Goal: Task Accomplishment & Management: Manage account settings

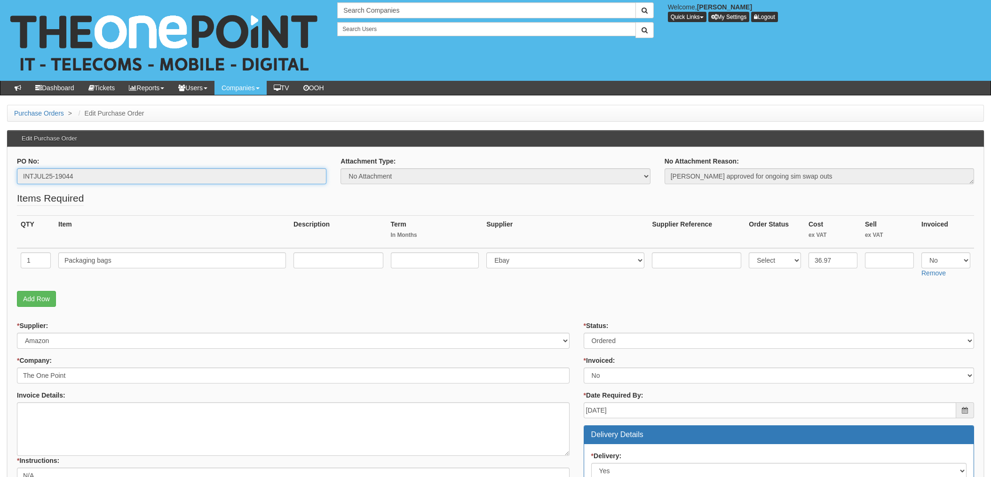
click at [57, 176] on input "INTJUL25-19044" at bounding box center [172, 176] width 310 height 16
drag, startPoint x: 76, startPoint y: 175, endPoint x: -3, endPoint y: 165, distance: 79.7
click at [0, 165] on html "× Send Email × Add Appointment × Create Ticket × Create Proactive Activity × Ad…" at bounding box center [495, 435] width 991 height 870
drag, startPoint x: -3, startPoint y: 165, endPoint x: 61, endPoint y: 175, distance: 64.8
click at [441, 69] on div "Search Companies Welcome, Katrina Day Quick Links Add Appointment Appointments …" at bounding box center [495, 40] width 1005 height 81
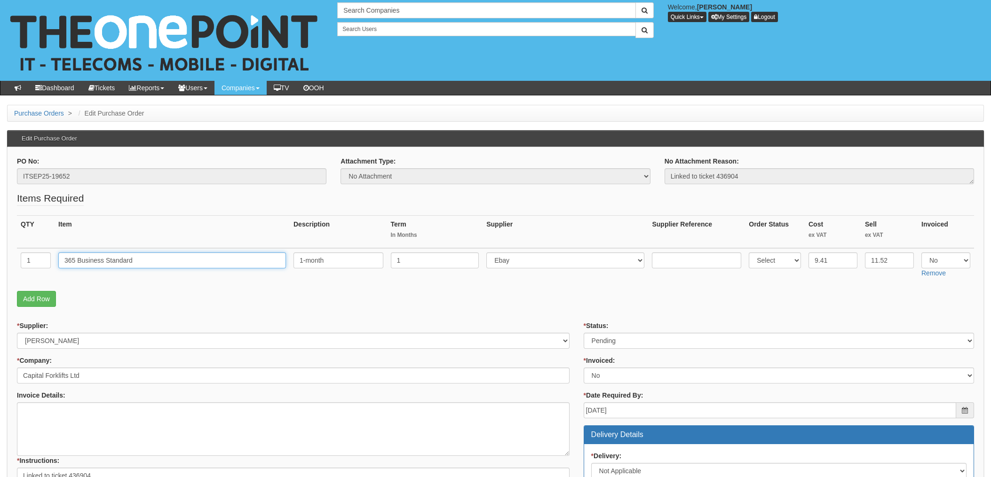
drag, startPoint x: 134, startPoint y: 256, endPoint x: 151, endPoint y: 260, distance: 17.5
click at [135, 256] on input "365 Business Standard" at bounding box center [172, 261] width 228 height 16
drag, startPoint x: 150, startPoint y: 261, endPoint x: 0, endPoint y: 261, distance: 149.6
click at [0, 261] on html "× Send Email × Add Appointment × Create Ticket × Create Proactive Activity × Ad…" at bounding box center [495, 456] width 991 height 912
click at [62, 177] on input "ITSEP25-19652" at bounding box center [172, 176] width 310 height 16
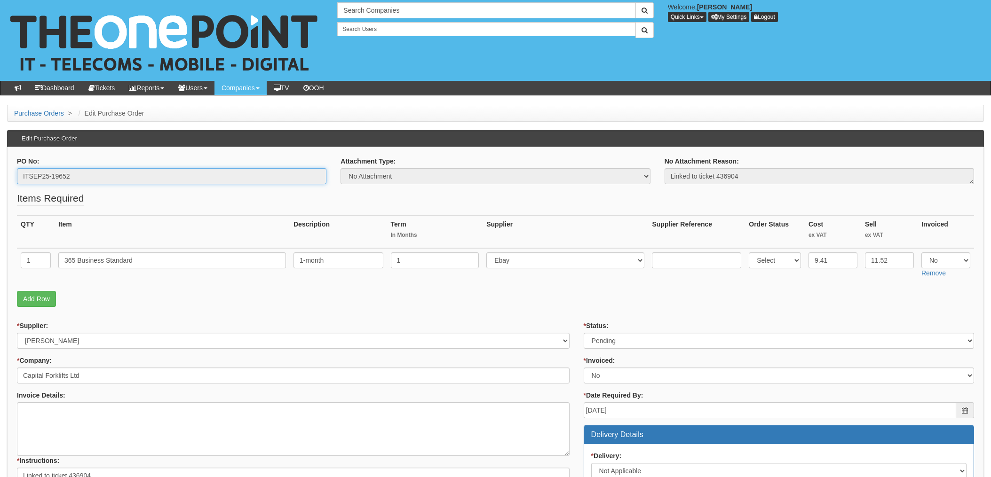
drag, startPoint x: 76, startPoint y: 177, endPoint x: -3, endPoint y: 177, distance: 78.6
click at [0, 177] on html "× Send Email × Add Appointment × Create Ticket × Create Proactive Activity × Ad…" at bounding box center [495, 456] width 991 height 912
drag, startPoint x: -3, startPoint y: 177, endPoint x: 37, endPoint y: 177, distance: 39.5
click at [226, 231] on th "Item" at bounding box center [172, 232] width 235 height 33
drag, startPoint x: 642, startPoint y: 342, endPoint x: 625, endPoint y: 356, distance: 21.7
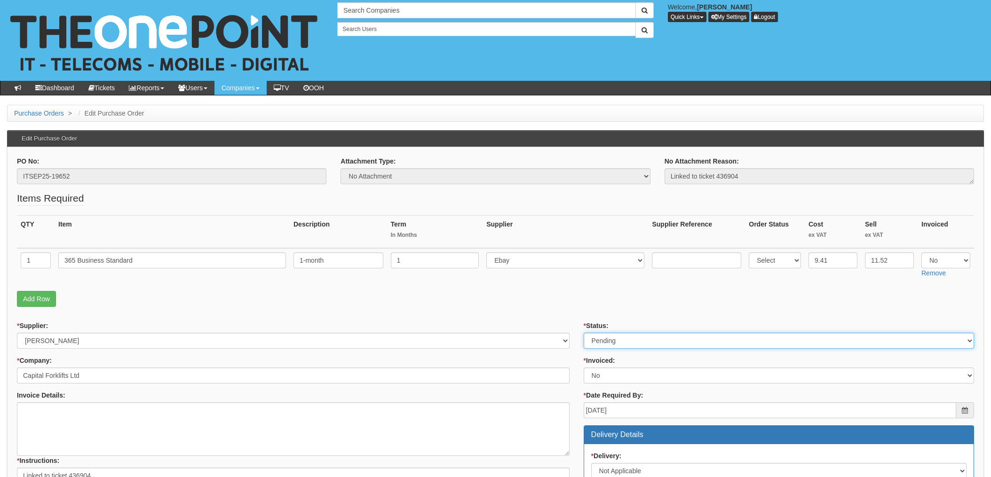
click at [642, 342] on select "Select Approved Completed Delivered Invoiced Ordered Ordered to site Part Order…" at bounding box center [779, 341] width 390 height 16
select select "4"
click at [584, 333] on select "Select Approved Completed Delivered Invoiced Ordered Ordered to site Part Order…" at bounding box center [779, 341] width 390 height 16
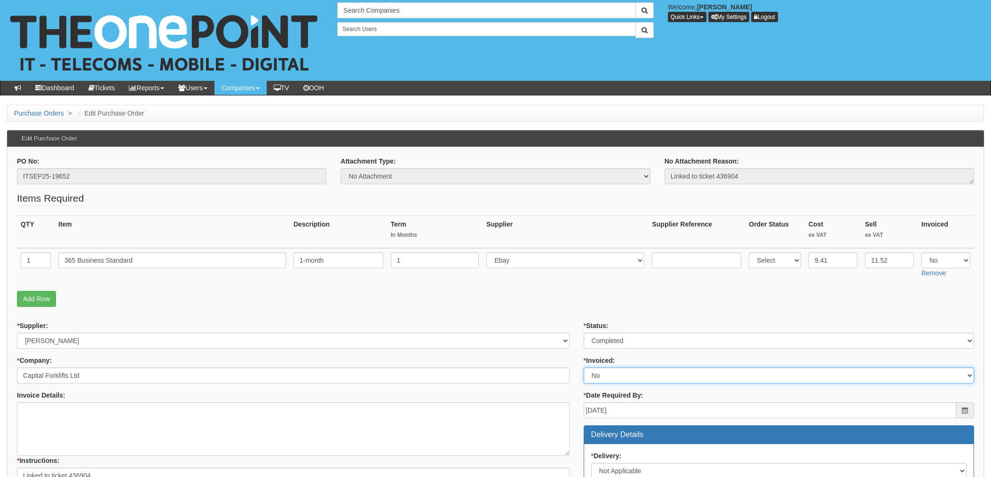
click at [604, 378] on select "Select Yes No N/A STB (part of order)" at bounding box center [779, 376] width 390 height 16
select select "1"
click at [584, 368] on select "Select Yes No N/A STB (part of order)" at bounding box center [779, 376] width 390 height 16
click at [573, 299] on p "Add Row" at bounding box center [495, 299] width 957 height 16
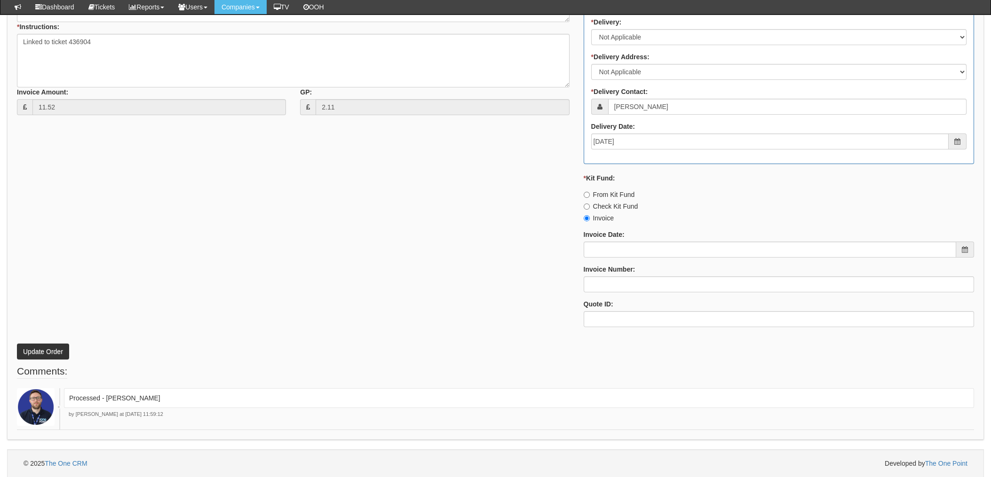
scroll to position [411, 0]
click at [39, 349] on button "Update Order" at bounding box center [43, 351] width 52 height 16
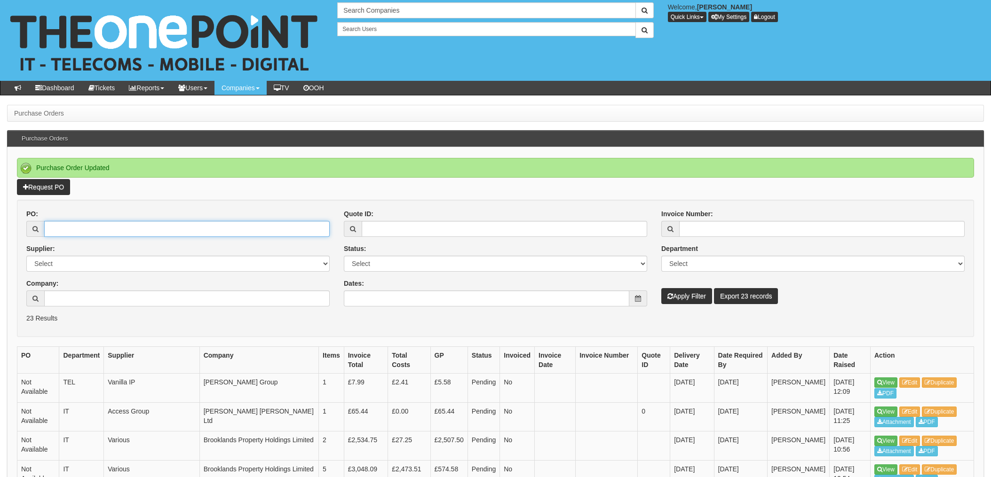
click at [76, 229] on input "PO:" at bounding box center [187, 229] width 286 height 16
type input "19416"
click at [661, 288] on button "Apply Filter" at bounding box center [686, 296] width 51 height 16
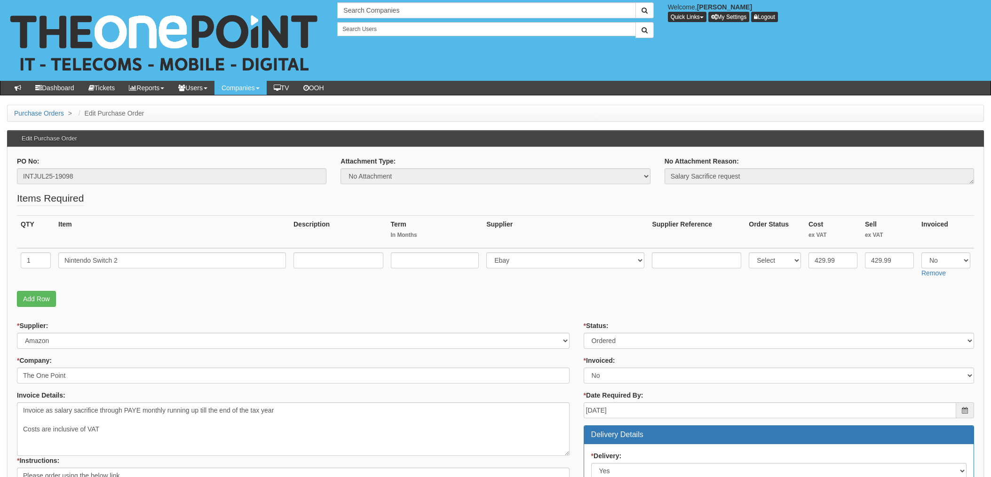
click at [521, 269] on td "Select 123 REG.co.uk 1Password 3 4Gon AA Jones Electric Ltd Abzorb Access Group…" at bounding box center [566, 264] width 166 height 33
click at [527, 261] on select "Select 123 REG.co.uk 1Password 3 4Gon AA Jones Electric Ltd Abzorb Access Group…" at bounding box center [565, 261] width 158 height 16
select select "13"
click at [489, 253] on select "Select 123 REG.co.uk 1Password 3 4Gon AA Jones Electric Ltd Abzorb Access Group…" at bounding box center [565, 261] width 158 height 16
click at [670, 258] on input "text" at bounding box center [696, 261] width 89 height 16
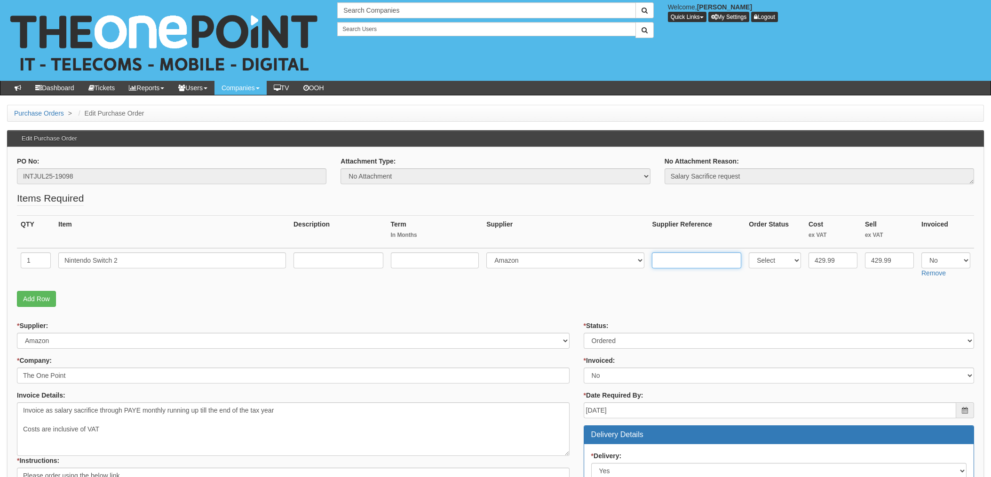
paste input "205-9054279-2513900"
type input "205-9054279-2513900"
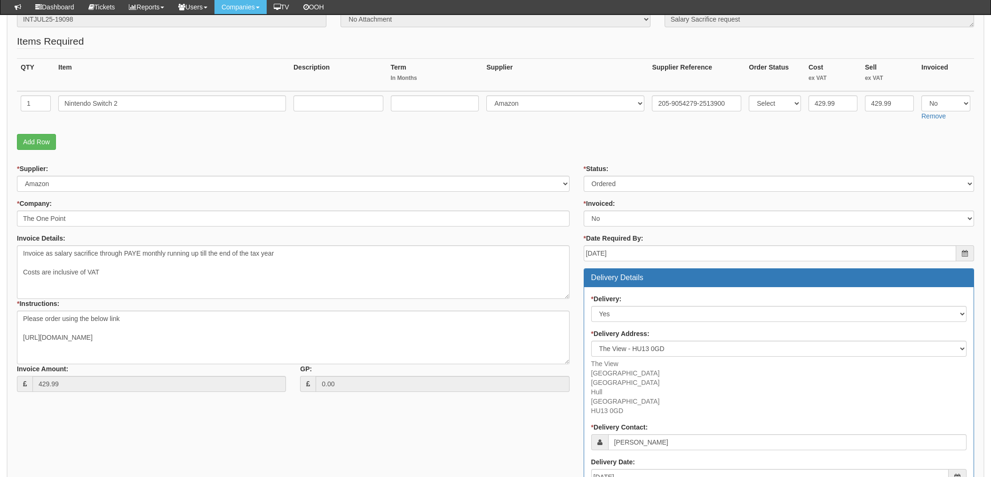
scroll to position [114, 0]
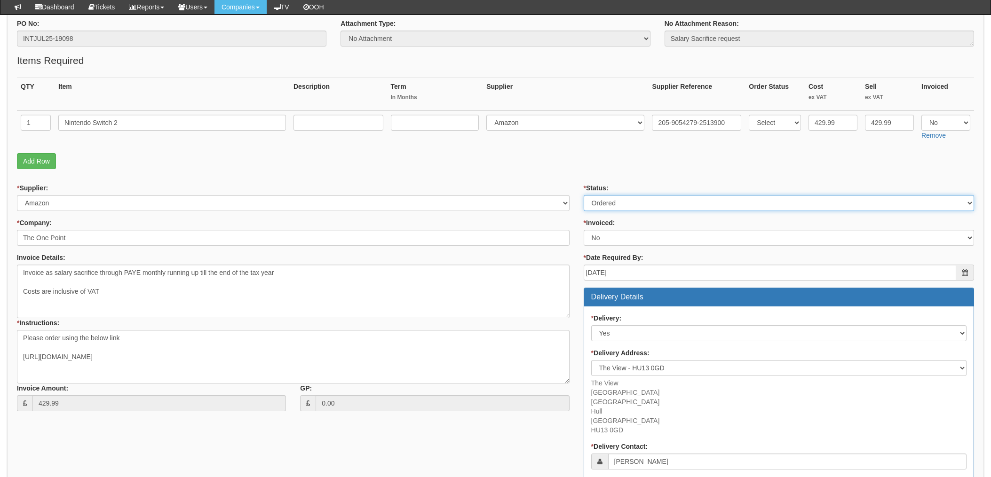
click at [602, 199] on select "Select Approved Completed Delivered Invoiced Ordered Ordered to site Part Order…" at bounding box center [779, 203] width 390 height 16
select select "4"
click at [584, 195] on select "Select Approved Completed Delivered Invoiced Ordered Ordered to site Part Order…" at bounding box center [779, 203] width 390 height 16
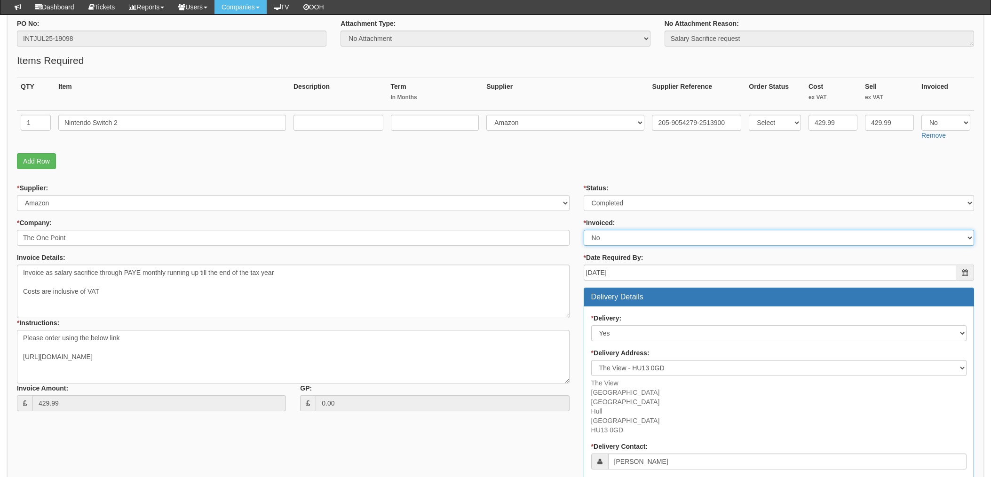
click at [605, 239] on select "Select Yes No N/A STB (part of order)" at bounding box center [779, 238] width 390 height 16
select select "1"
click at [584, 230] on select "Select Yes No N/A STB (part of order)" at bounding box center [779, 238] width 390 height 16
click at [559, 186] on div "* Supplier: Select 123 REG.co.uk 1Password 3 4Gon AA Jones Electric Ltd Abzorb …" at bounding box center [293, 197] width 553 height 28
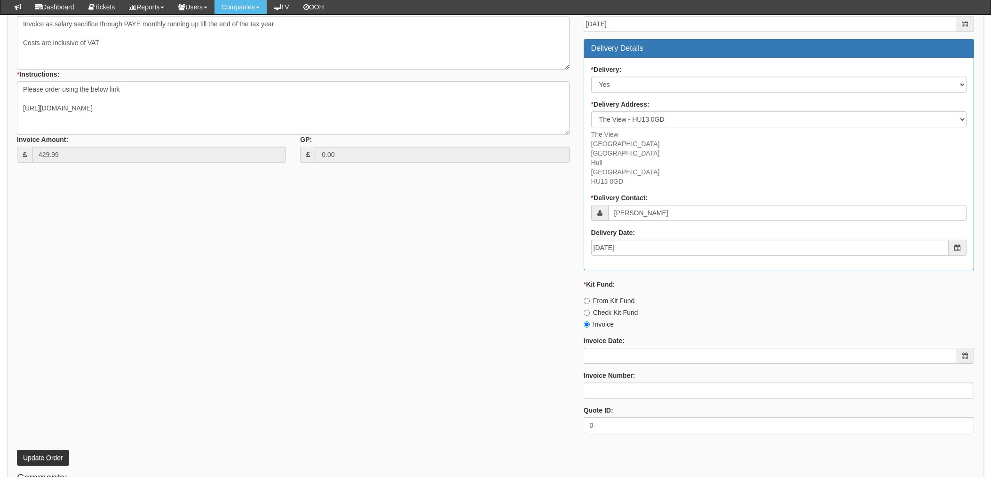
scroll to position [428, 0]
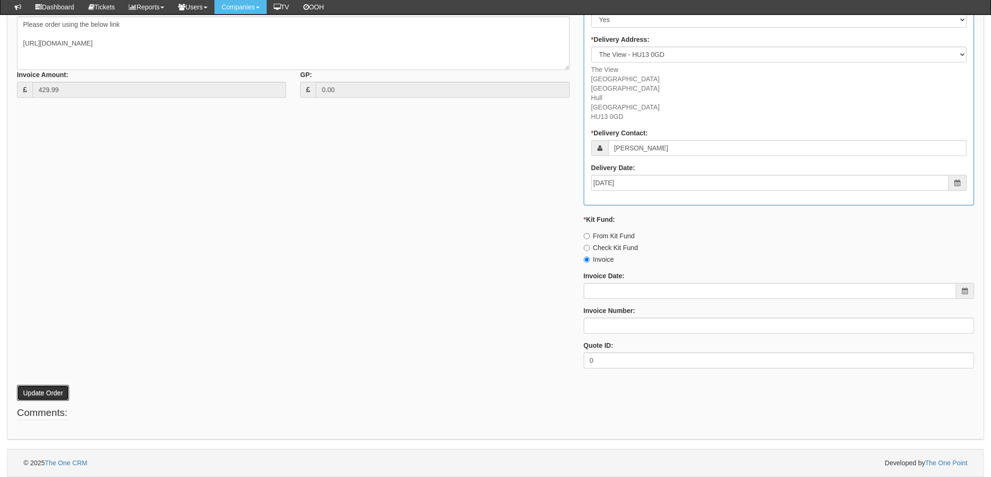
click at [44, 388] on button "Update Order" at bounding box center [43, 393] width 52 height 16
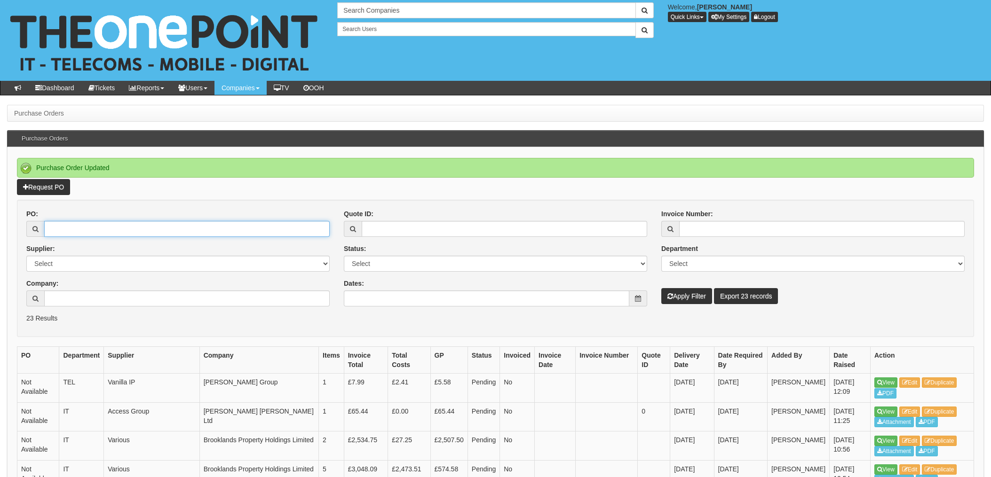
click at [111, 235] on input "PO:" at bounding box center [187, 229] width 286 height 16
type input "19167"
click at [661, 288] on button "Apply Filter" at bounding box center [686, 296] width 51 height 16
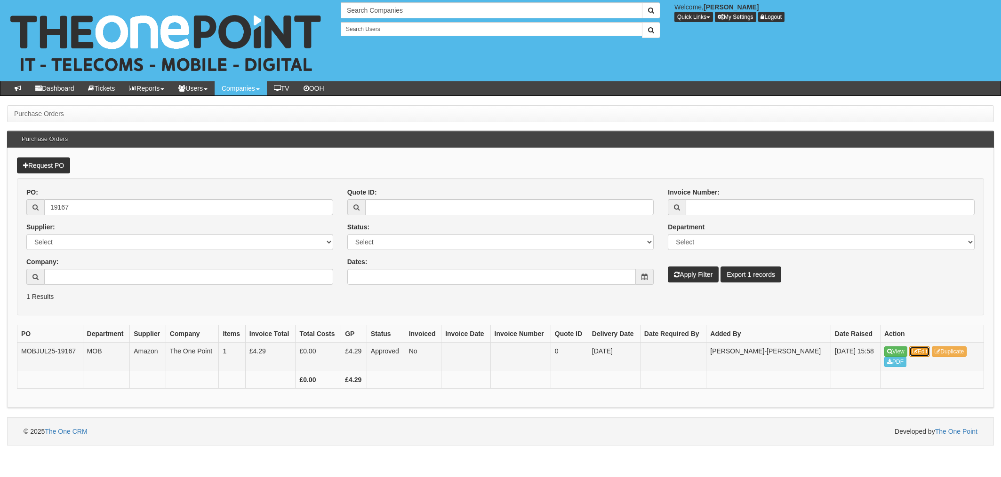
click at [919, 351] on link "Edit" at bounding box center [919, 352] width 21 height 10
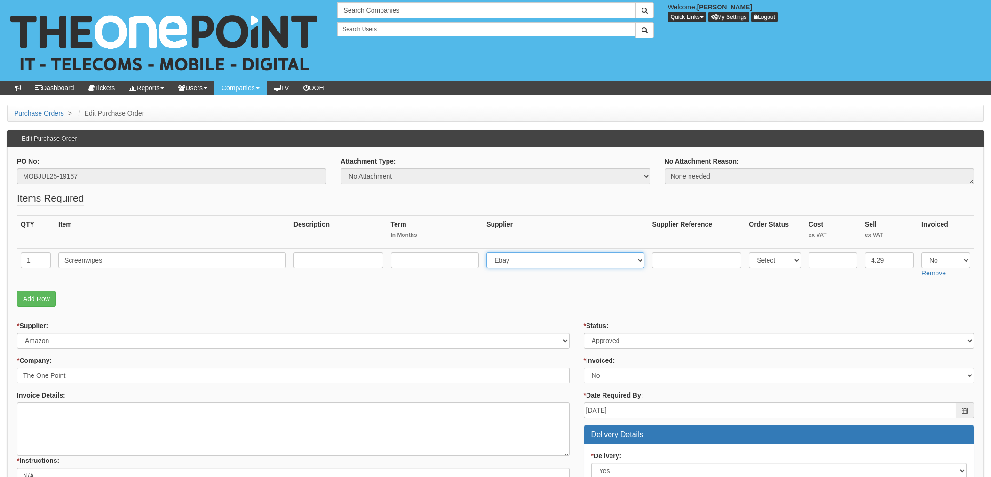
click at [509, 260] on select "Select 123 REG.co.uk 1Password 3 4Gon AA Jones Electric Ltd Abzorb Access Group…" at bounding box center [565, 261] width 158 height 16
select select "13"
click at [489, 253] on select "Select 123 REG.co.uk 1Password 3 4Gon AA Jones Electric Ltd Abzorb Access Group…" at bounding box center [565, 261] width 158 height 16
click at [687, 255] on input "text" at bounding box center [696, 261] width 89 height 16
paste input "202-0799400-0750731"
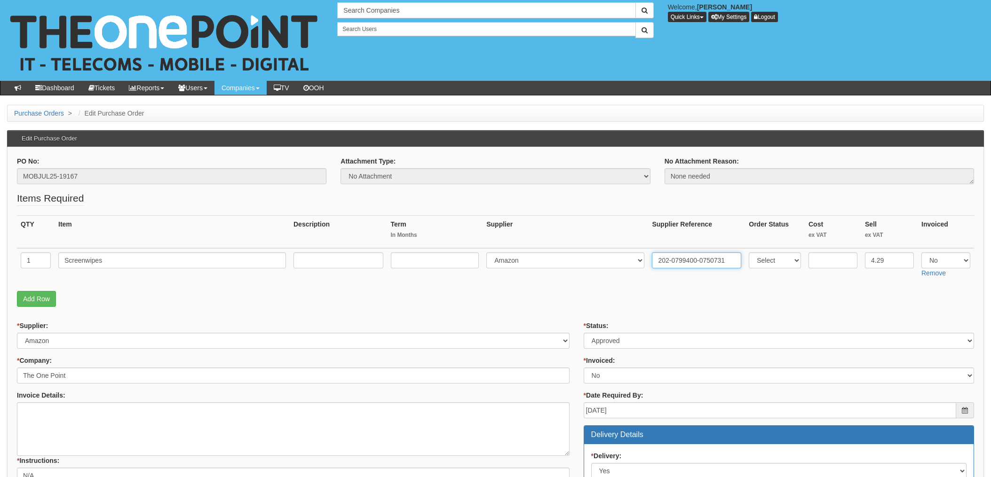
type input "202-0799400-0750731"
drag, startPoint x: 631, startPoint y: 347, endPoint x: 628, endPoint y: 351, distance: 5.3
click at [631, 347] on select "Select Approved Completed Delivered Invoiced Ordered Ordered to site Part Order…" at bounding box center [779, 341] width 390 height 16
select select "4"
click at [584, 333] on select "Select Approved Completed Delivered Invoiced Ordered Ordered to site Part Order…" at bounding box center [779, 341] width 390 height 16
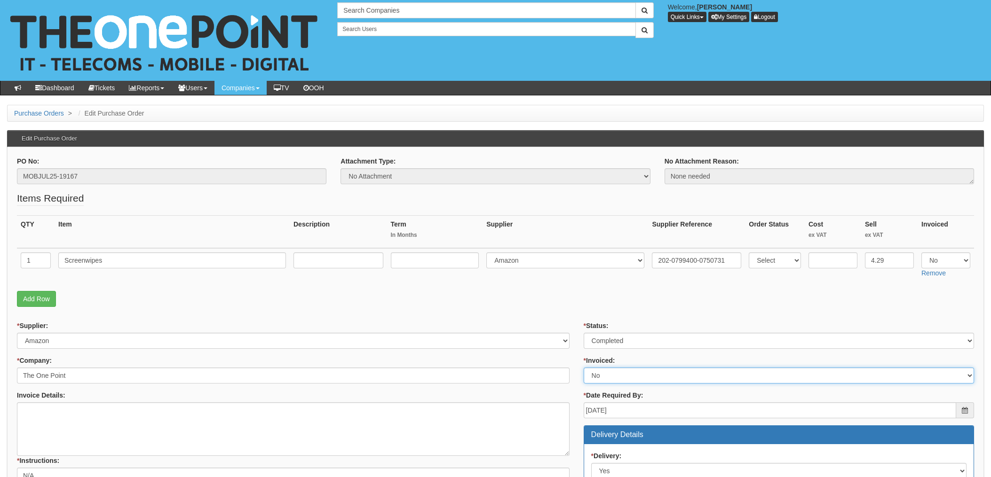
click at [605, 377] on select "Select Yes No N/A STB (part of order)" at bounding box center [779, 376] width 390 height 16
select select "1"
click at [584, 368] on select "Select Yes No N/A STB (part of order)" at bounding box center [779, 376] width 390 height 16
click at [569, 301] on p "Add Row" at bounding box center [495, 299] width 957 height 16
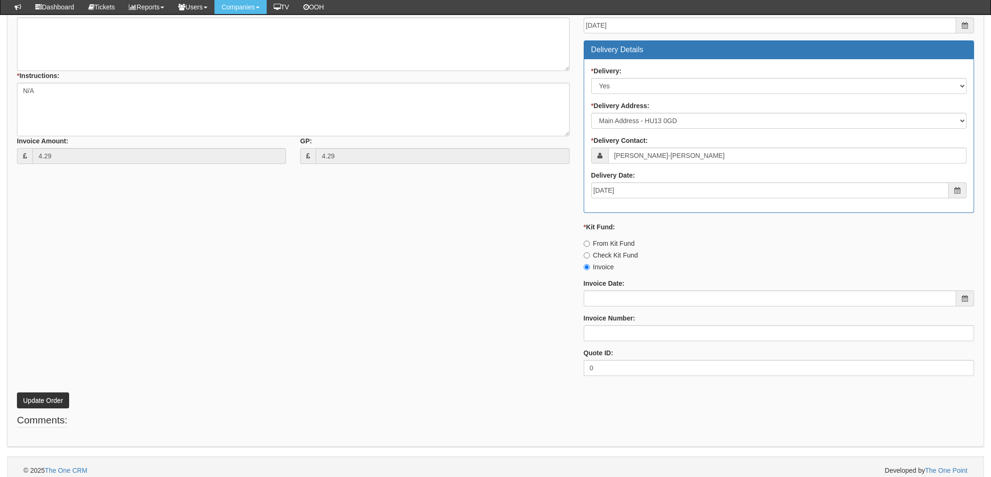
scroll to position [369, 0]
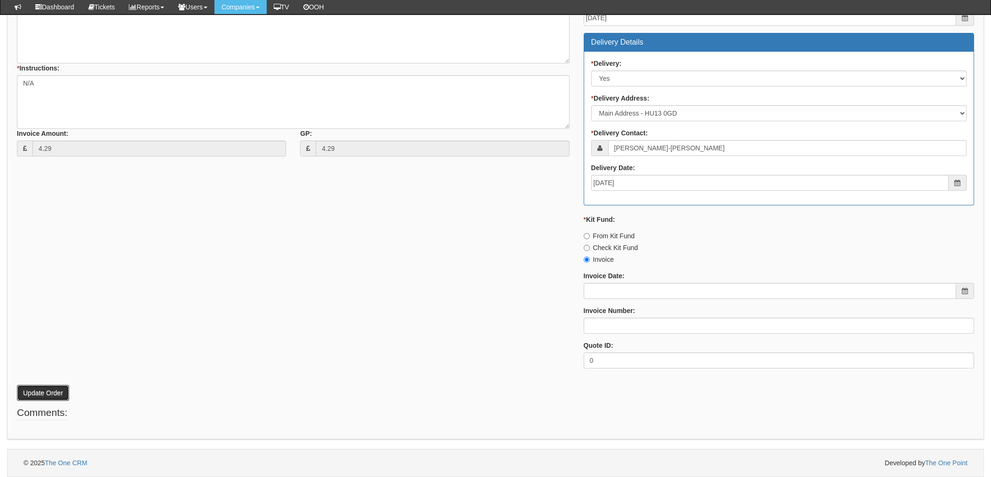
click at [39, 389] on button "Update Order" at bounding box center [43, 393] width 52 height 16
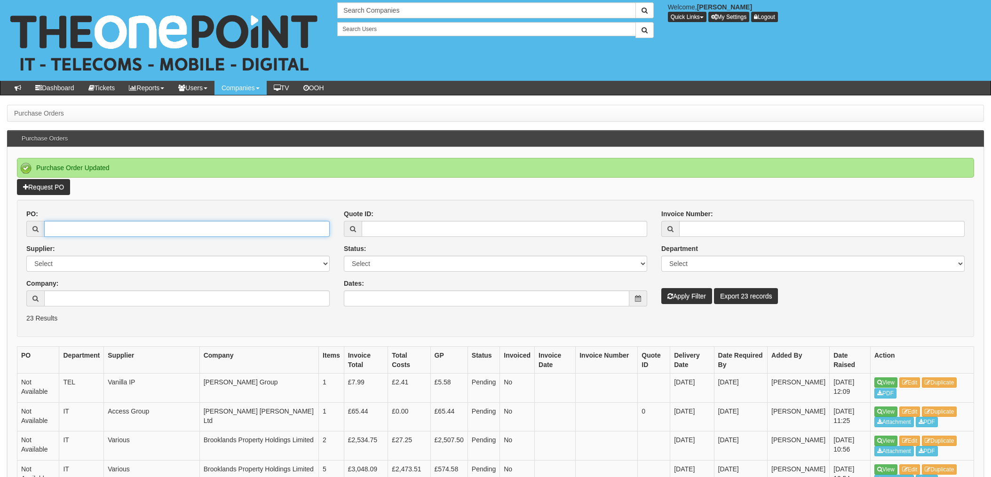
click at [170, 224] on input "PO:" at bounding box center [187, 229] width 286 height 16
type input "19112"
click at [661, 288] on button "Apply Filter" at bounding box center [686, 296] width 51 height 16
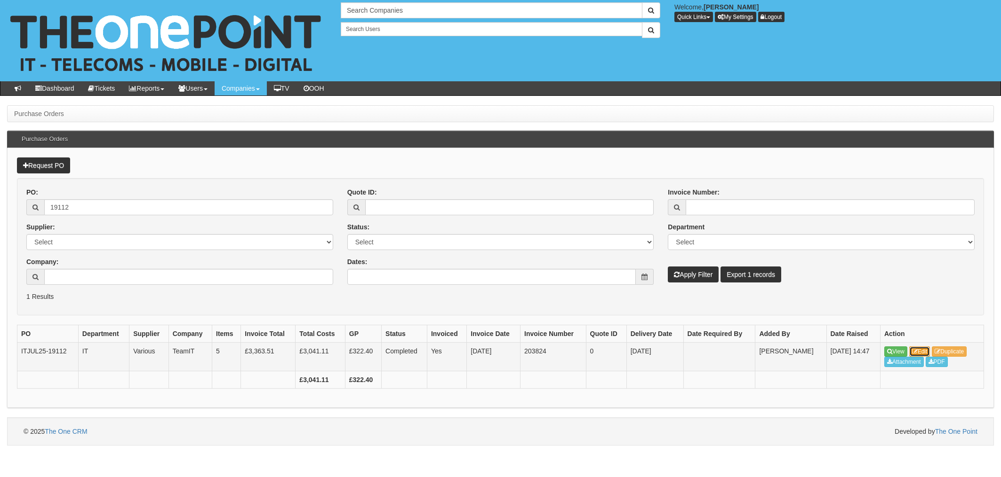
click at [926, 350] on link "Edit" at bounding box center [919, 352] width 21 height 10
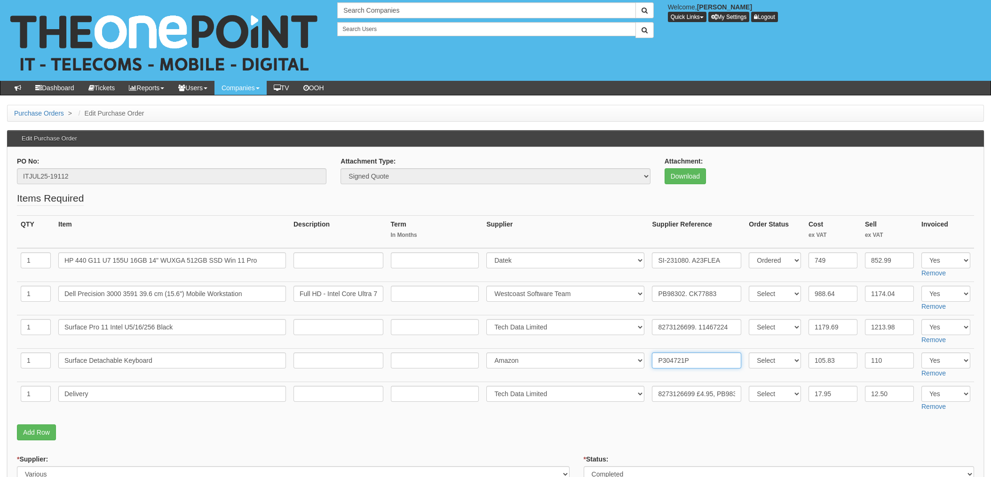
click at [655, 360] on input "P304721P" at bounding box center [696, 361] width 89 height 16
paste input "205-0167949-0449177"
type input "205-0167949-0449177. P304721P"
click at [539, 439] on p "Add Row" at bounding box center [495, 433] width 957 height 16
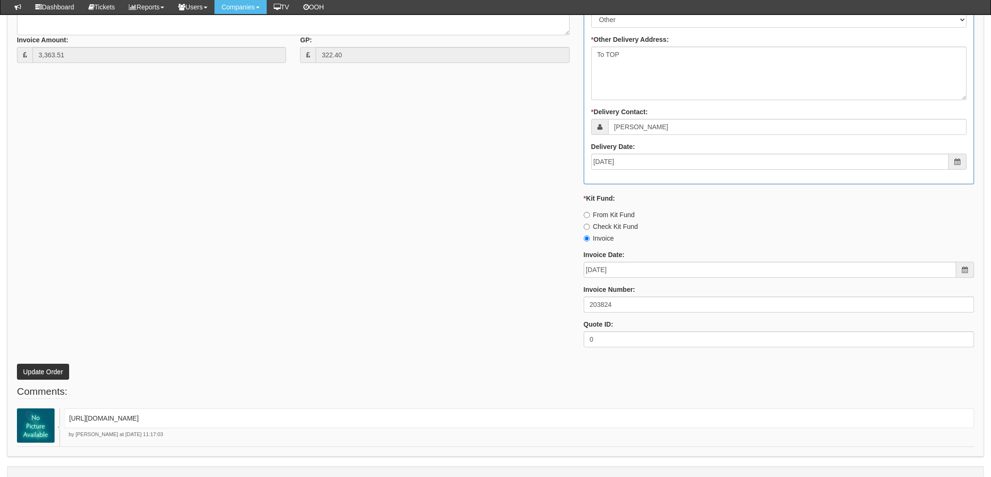
scroll to position [614, 0]
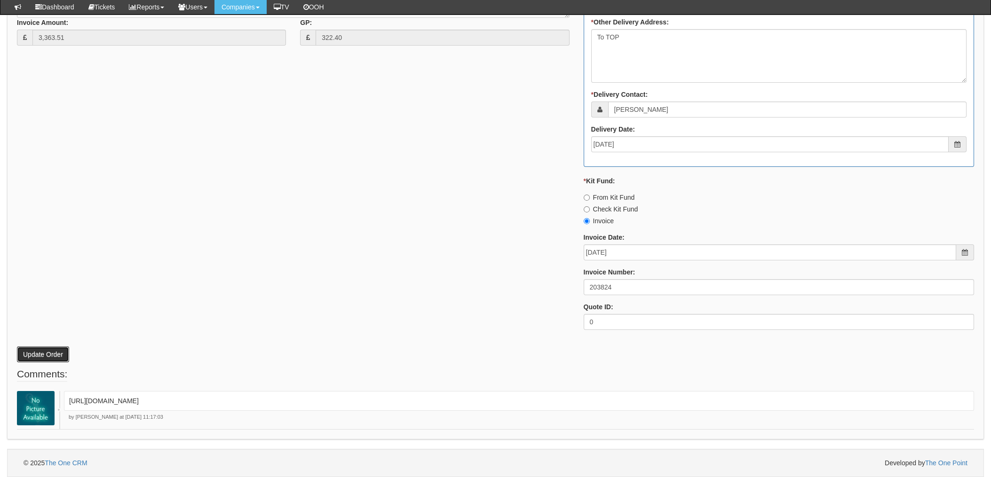
click at [44, 356] on button "Update Order" at bounding box center [43, 355] width 52 height 16
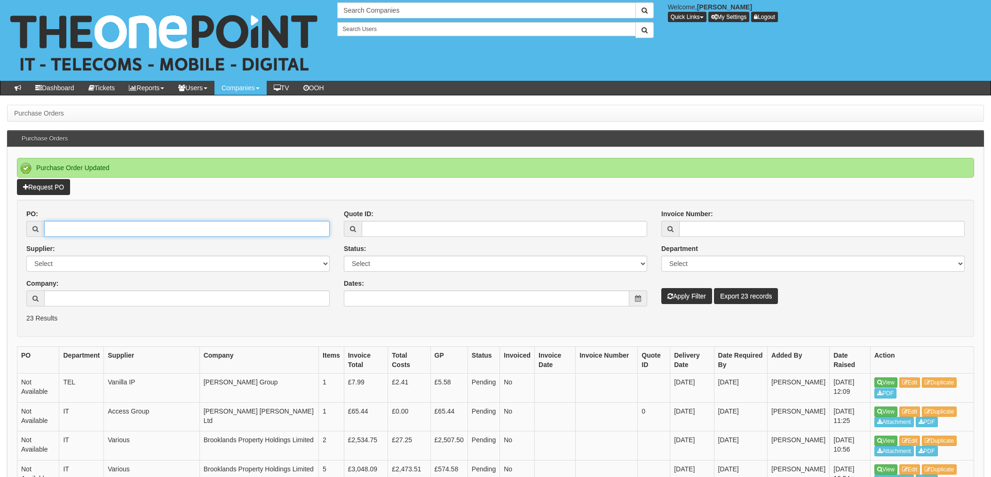
click at [141, 227] on input "PO:" at bounding box center [187, 229] width 286 height 16
type input "19147"
click at [661, 288] on button "Apply Filter" at bounding box center [686, 296] width 51 height 16
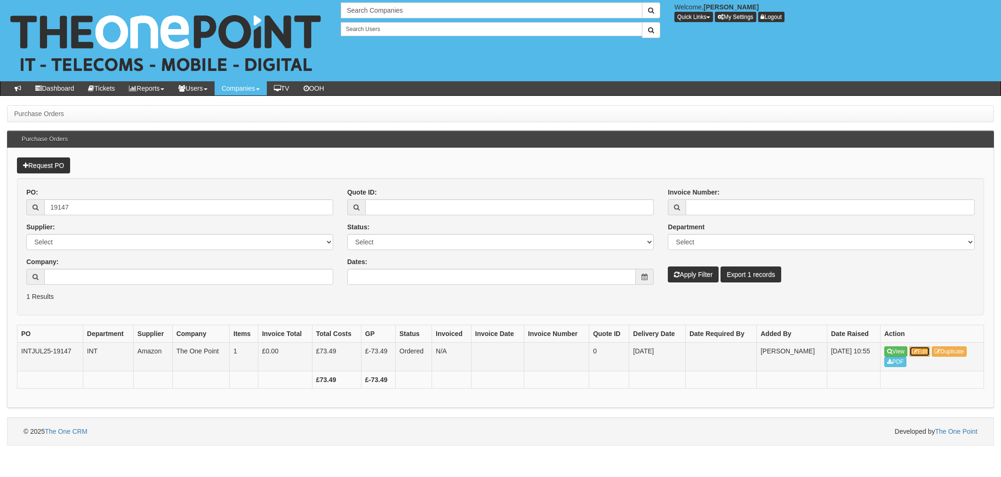
click at [923, 349] on link "Edit" at bounding box center [919, 352] width 21 height 10
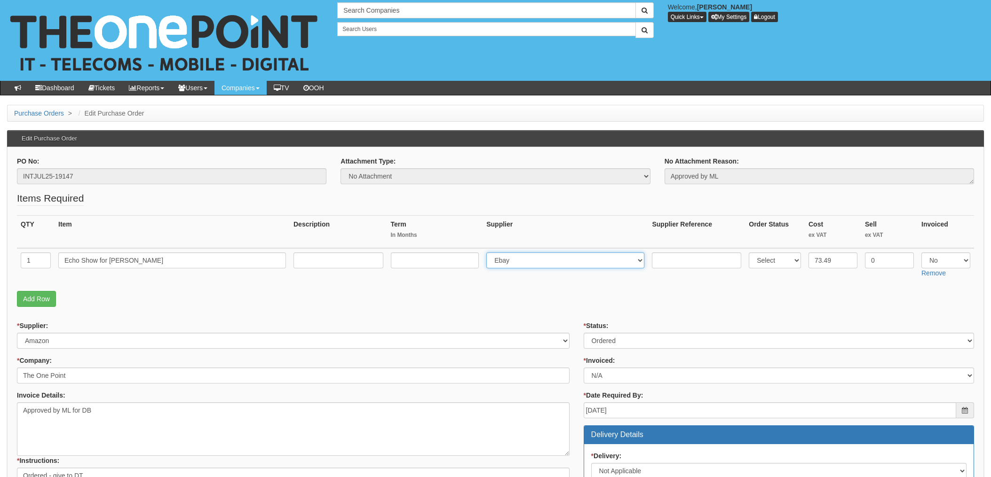
click at [531, 257] on select "Select 123 [DOMAIN_NAME] 1Password 3 4Gon [PERSON_NAME] Electric Ltd Abzorb Acc…" at bounding box center [565, 261] width 158 height 16
select select "13"
click at [489, 253] on select "Select 123 [DOMAIN_NAME] 1Password 3 4Gon [PERSON_NAME] Electric Ltd Abzorb Acc…" at bounding box center [565, 261] width 158 height 16
click at [668, 258] on input "text" at bounding box center [696, 261] width 89 height 16
click at [662, 256] on input "text" at bounding box center [696, 261] width 89 height 16
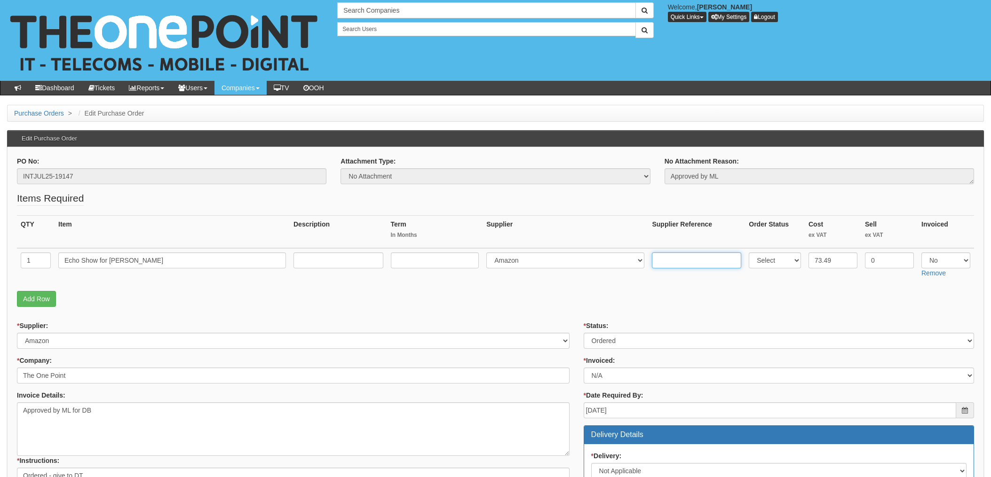
paste input "026-5264480-0300335"
type input "026-5264480-0300335"
click at [621, 340] on select "Select Approved Completed Delivered Invoiced Ordered Ordered to site Part Order…" at bounding box center [779, 341] width 390 height 16
select select "4"
click at [584, 333] on select "Select Approved Completed Delivered Invoiced Ordered Ordered to site Part Order…" at bounding box center [779, 341] width 390 height 16
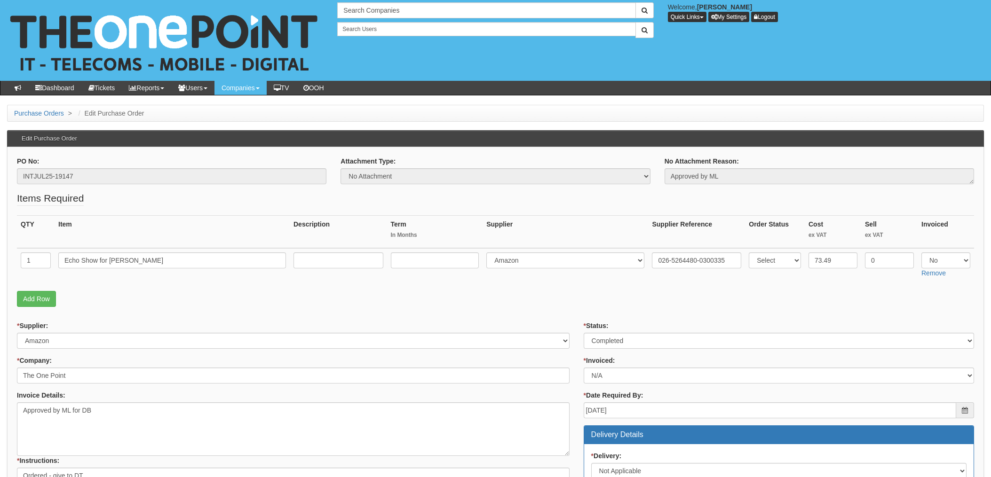
click at [579, 284] on fieldset "Items Required QTY Item Description Term In Months Supplier Supplier Reference …" at bounding box center [495, 251] width 957 height 120
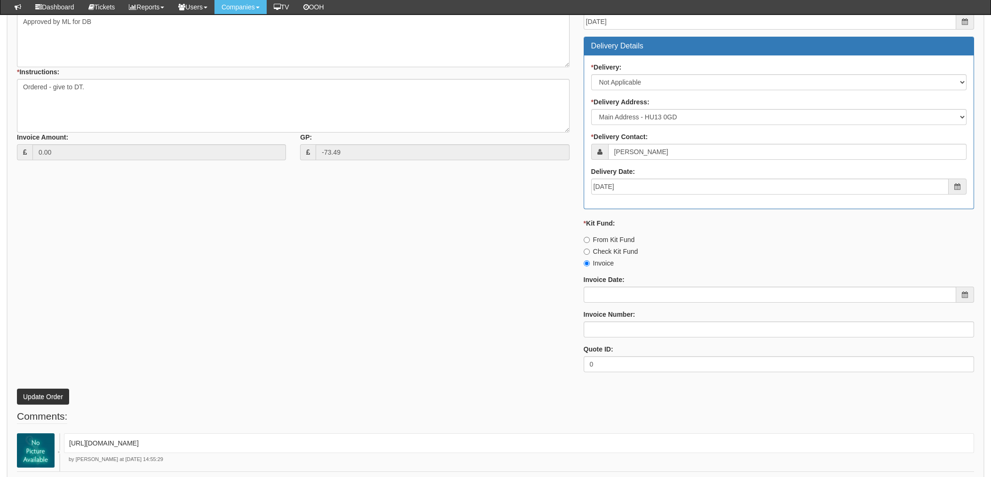
scroll to position [344, 0]
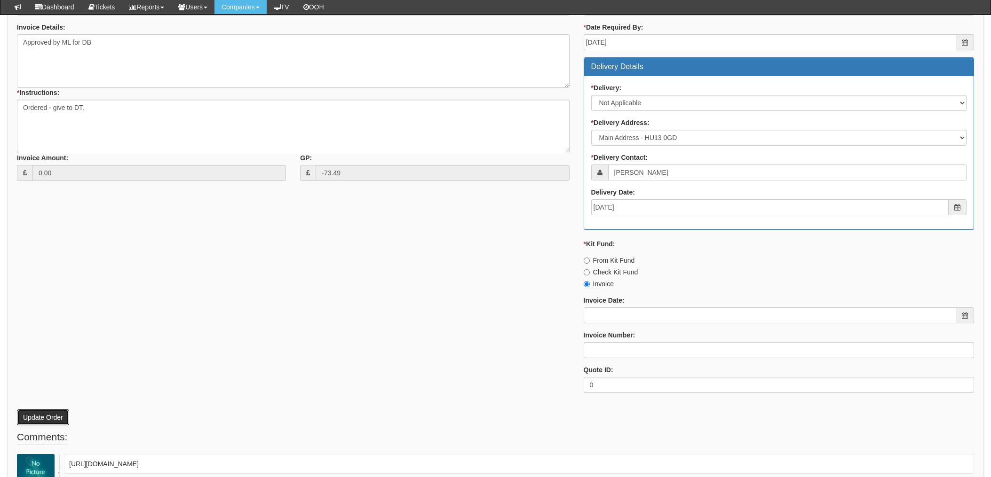
click at [47, 417] on button "Update Order" at bounding box center [43, 418] width 52 height 16
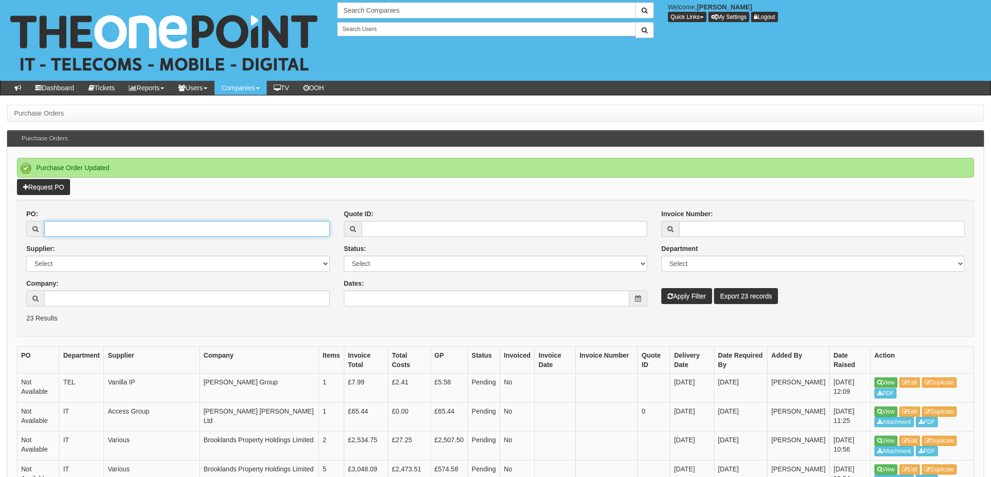
click at [95, 230] on input "PO:" at bounding box center [187, 229] width 286 height 16
type input "19111"
click at [661, 288] on button "Apply Filter" at bounding box center [686, 296] width 51 height 16
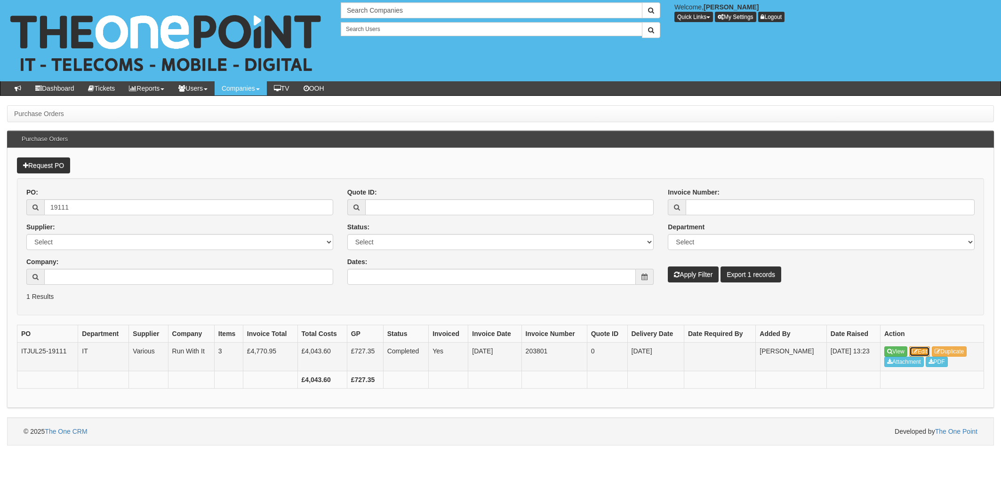
click at [921, 350] on link "Edit" at bounding box center [919, 352] width 21 height 10
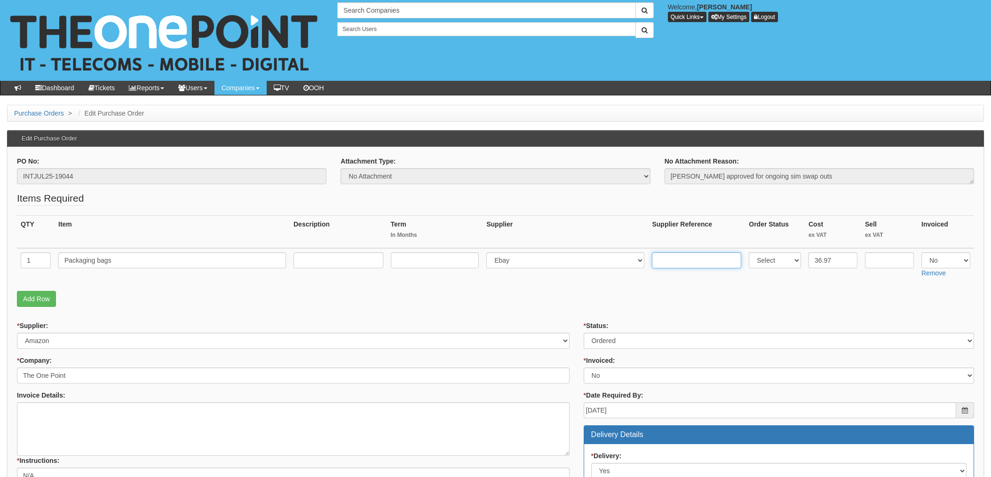
click at [675, 260] on input "text" at bounding box center [696, 261] width 89 height 16
paste input "202-1808603-2944303"
type input "202-1808603-2944303"
click at [562, 297] on p "Add Row" at bounding box center [495, 299] width 957 height 16
click at [512, 261] on select "Select 123 [DOMAIN_NAME] 1Password 3 4Gon [PERSON_NAME] Electric Ltd Abzorb Acc…" at bounding box center [565, 261] width 158 height 16
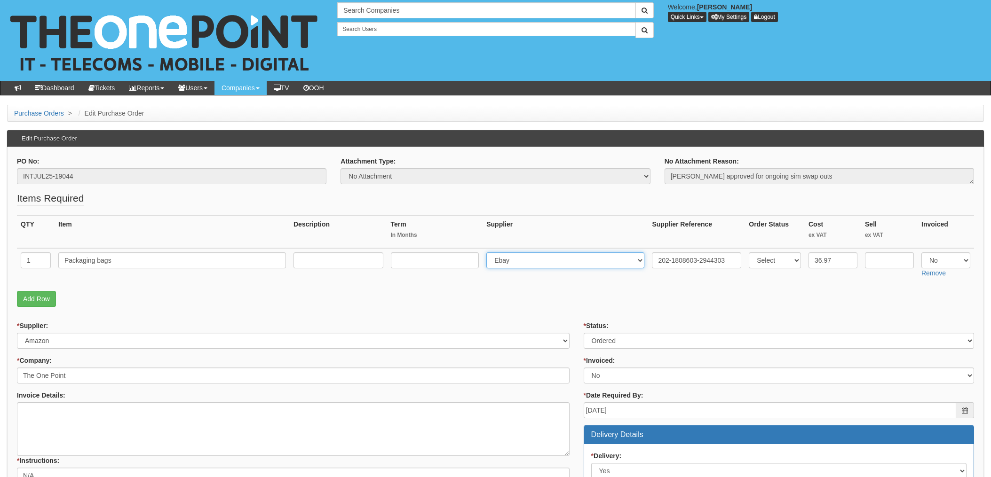
select select "13"
click at [489, 253] on select "Select 123 [DOMAIN_NAME] 1Password 3 4Gon [PERSON_NAME] Electric Ltd Abzorb Acc…" at bounding box center [565, 261] width 158 height 16
click at [618, 342] on select "Select Approved Completed Delivered Invoiced Ordered Ordered to site Part Order…" at bounding box center [779, 341] width 390 height 16
select select "4"
click at [584, 333] on select "Select Approved Completed Delivered Invoiced Ordered Ordered to site Part Order…" at bounding box center [779, 341] width 390 height 16
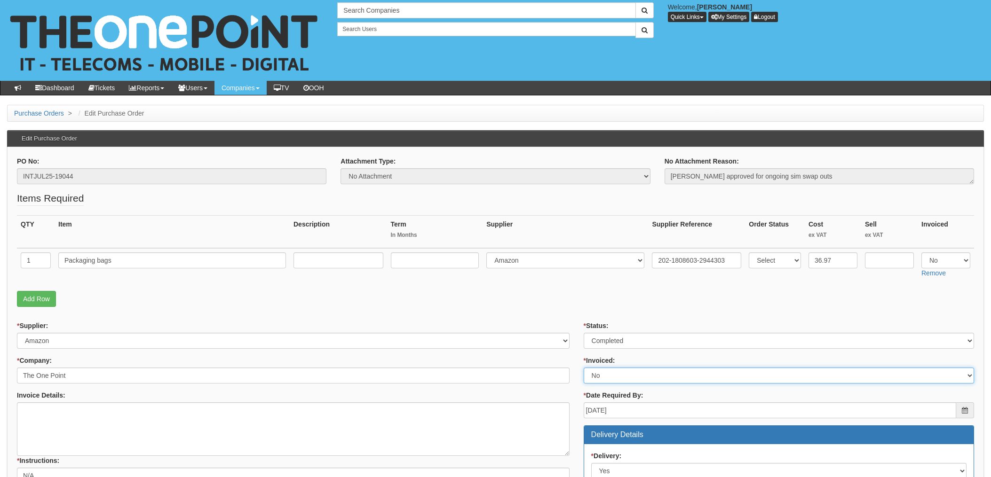
click at [613, 375] on select "Select Yes No N/A STB (part of order)" at bounding box center [779, 376] width 390 height 16
select select "1"
click at [584, 368] on select "Select Yes No N/A STB (part of order)" at bounding box center [779, 376] width 390 height 16
click at [574, 278] on td "Select 123 [DOMAIN_NAME] 1Password 3 4Gon [PERSON_NAME] Electric Ltd Abzorb Acc…" at bounding box center [566, 264] width 166 height 33
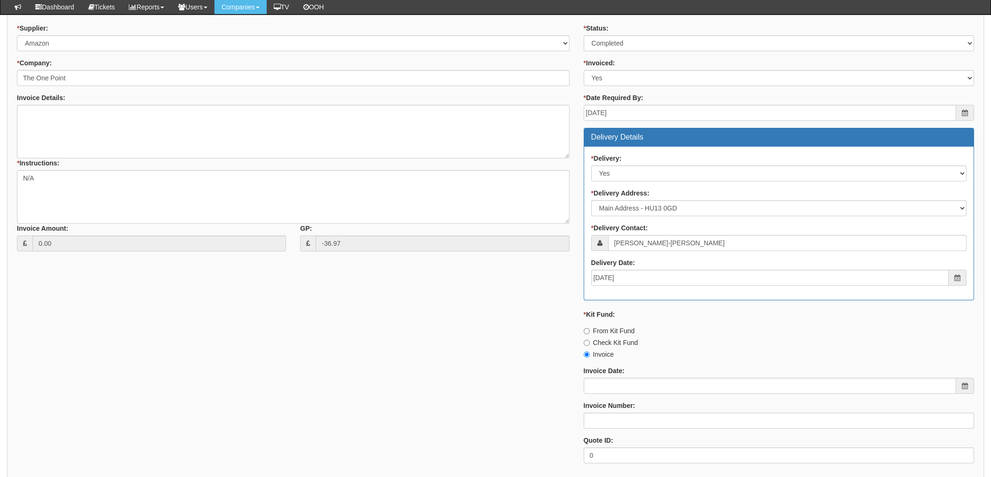
scroll to position [369, 0]
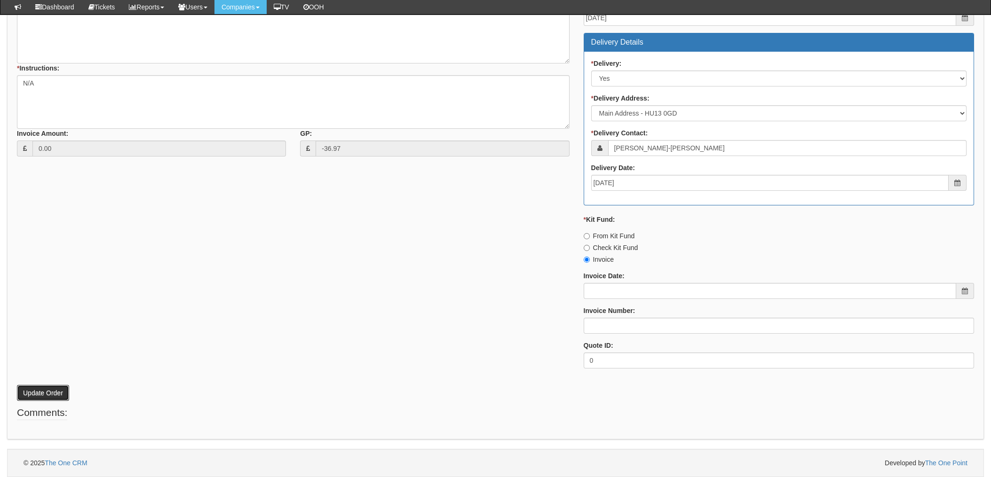
click at [34, 390] on button "Update Order" at bounding box center [43, 393] width 52 height 16
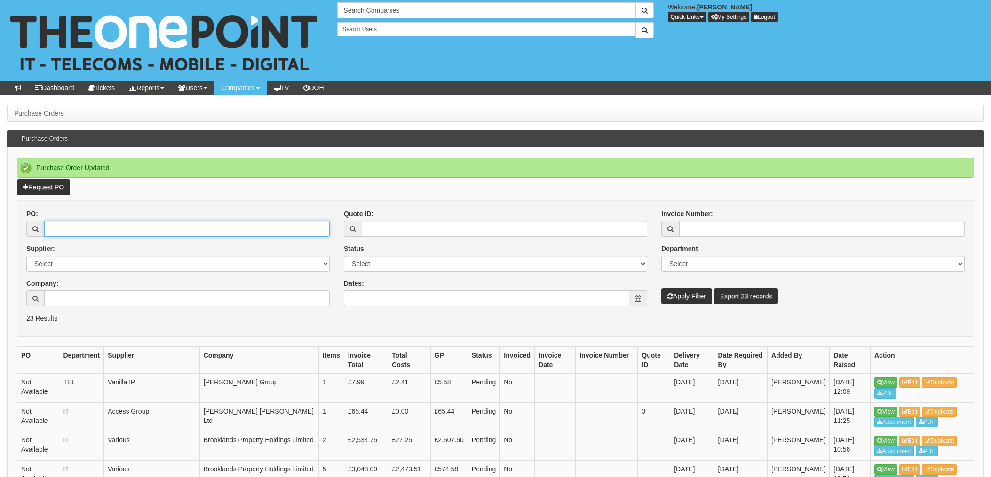
click at [66, 234] on input "PO:" at bounding box center [187, 229] width 286 height 16
type input "18909"
click at [661, 288] on button "Apply Filter" at bounding box center [686, 296] width 51 height 16
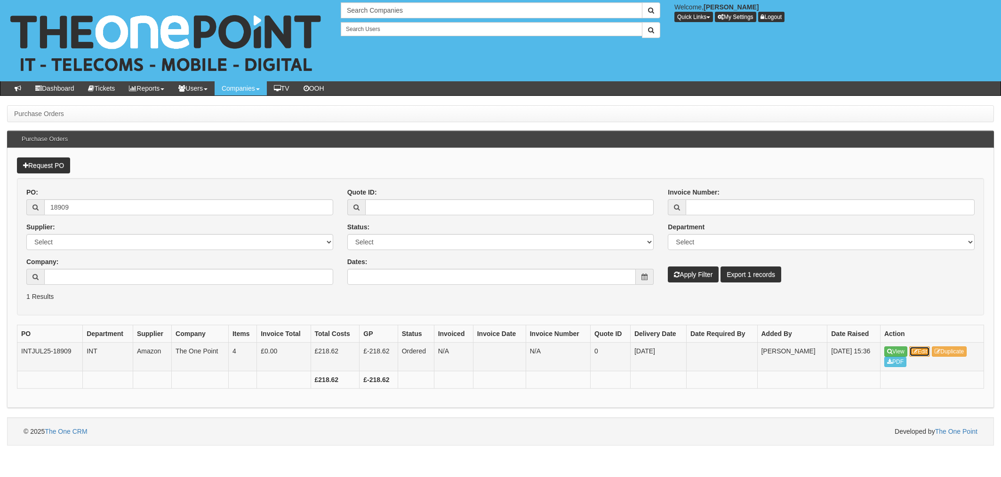
click at [927, 350] on link "Edit" at bounding box center [919, 352] width 21 height 10
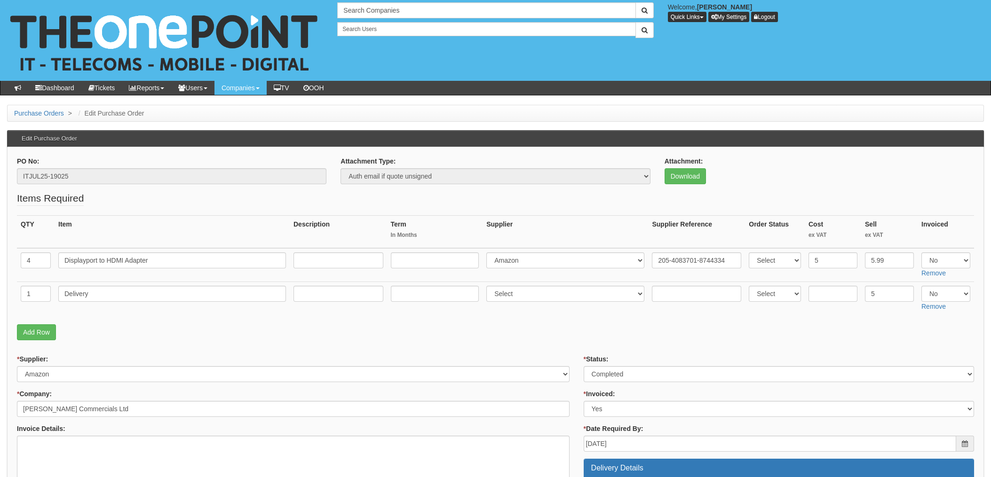
click at [347, 321] on fieldset "Items Required QTY Item Description Term In Months Supplier Supplier Reference …" at bounding box center [495, 268] width 957 height 154
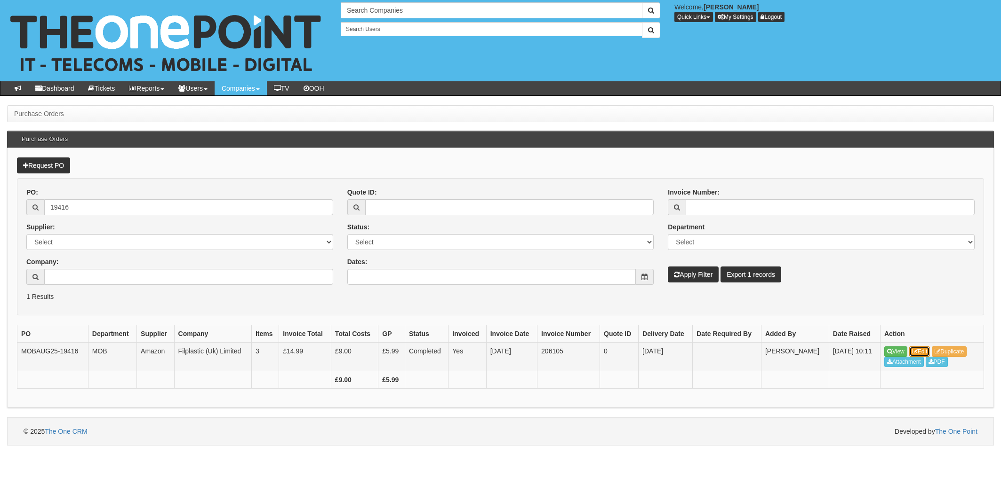
click at [930, 350] on link "Edit" at bounding box center [919, 352] width 21 height 10
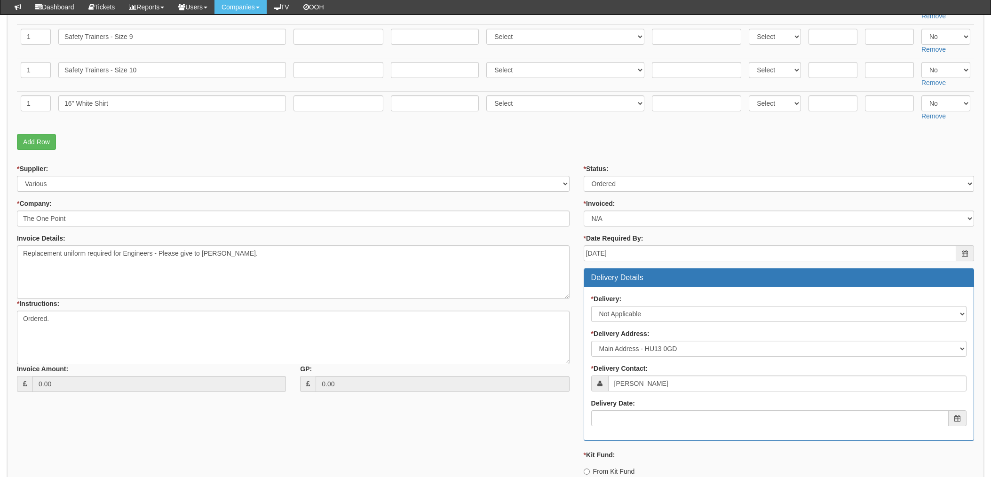
scroll to position [313, 0]
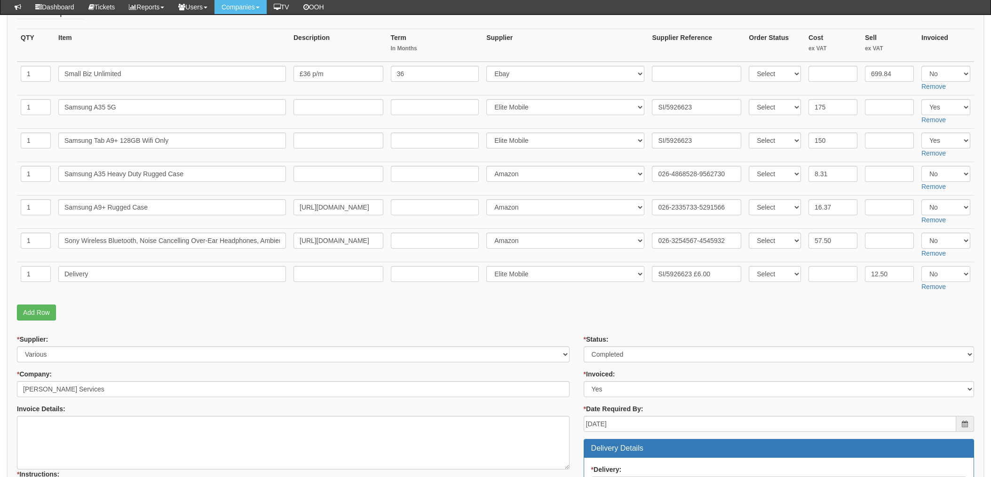
scroll to position [141, 0]
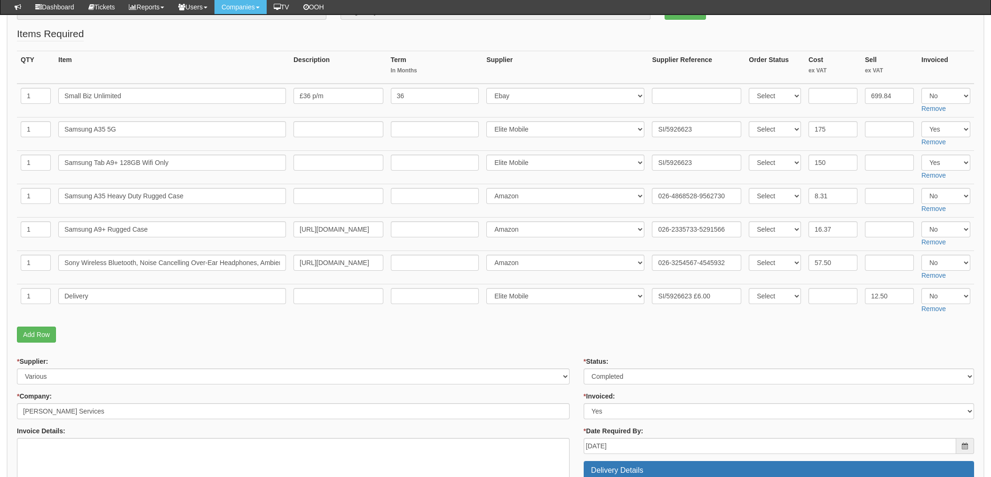
click at [557, 318] on fieldset "Items Required QTY Item Description Term In Months Supplier Supplier Reference …" at bounding box center [495, 187] width 957 height 321
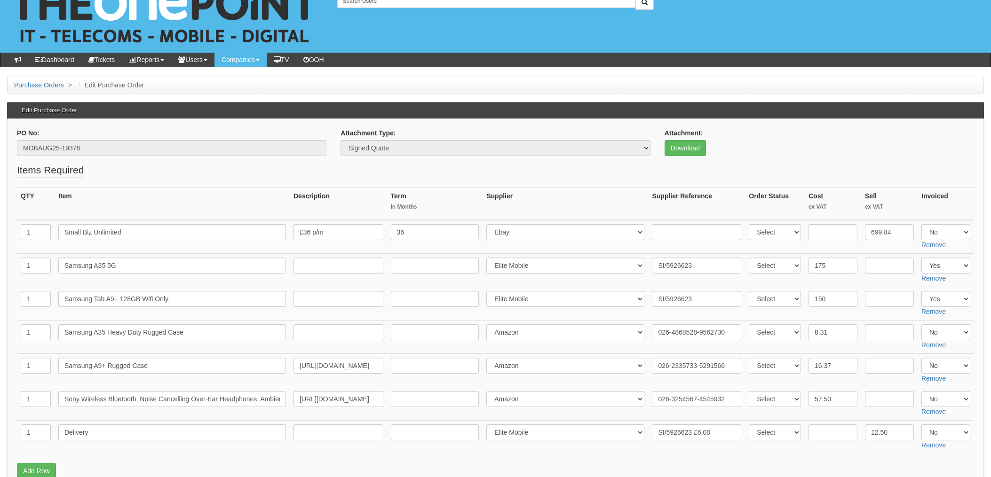
scroll to position [0, 0]
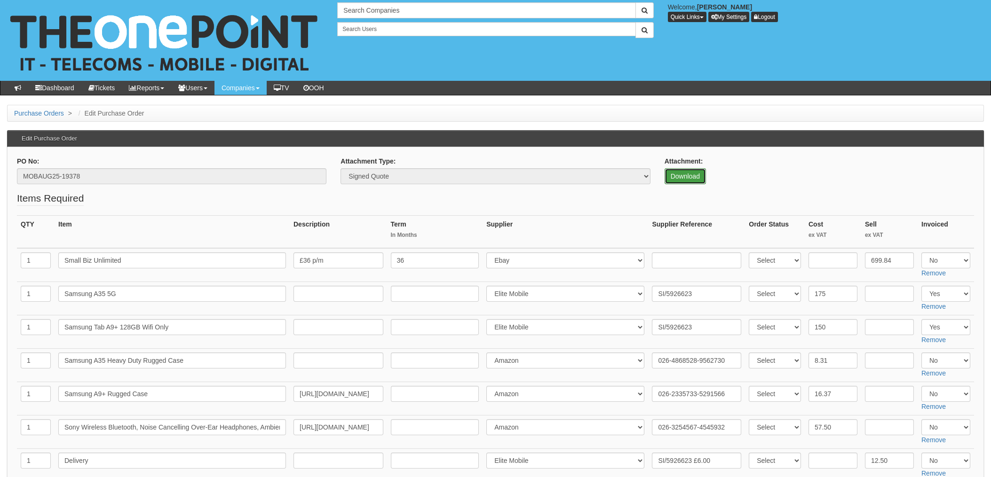
click at [686, 177] on link "Download" at bounding box center [685, 176] width 41 height 16
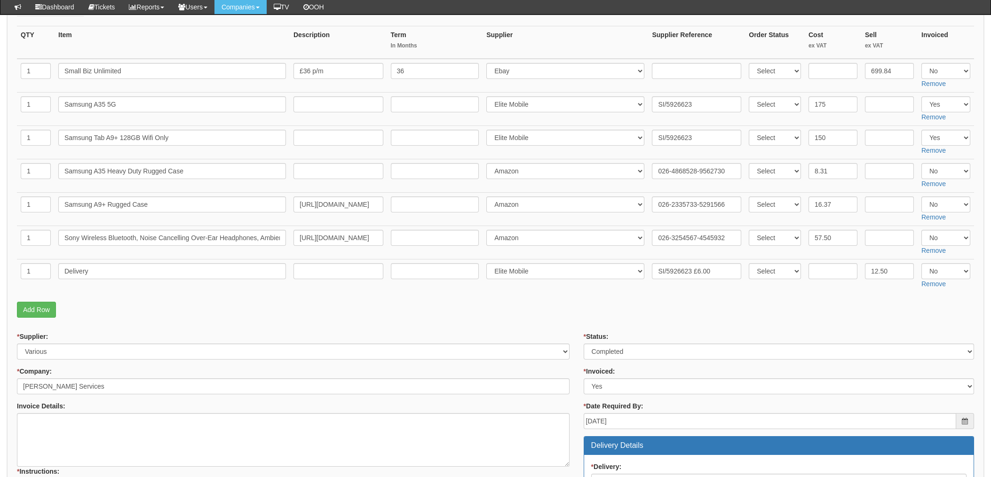
scroll to position [188, 0]
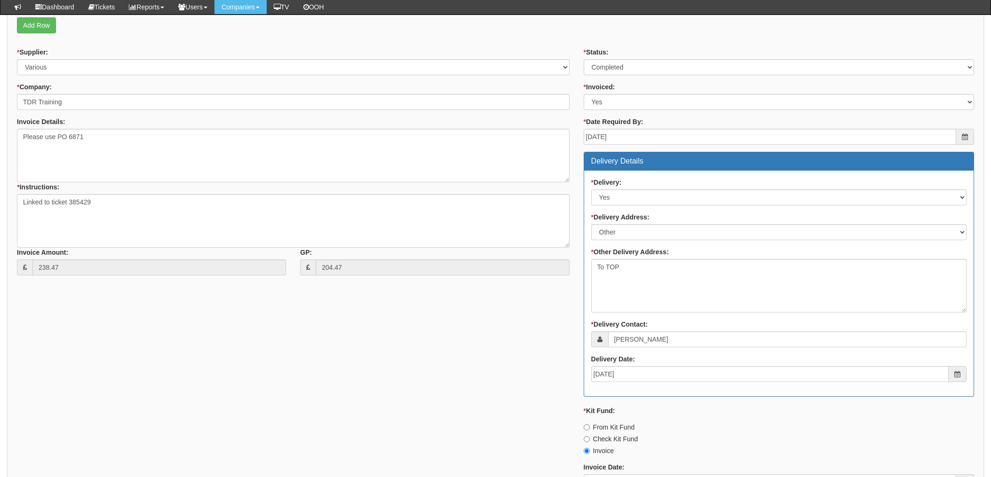
scroll to position [313, 0]
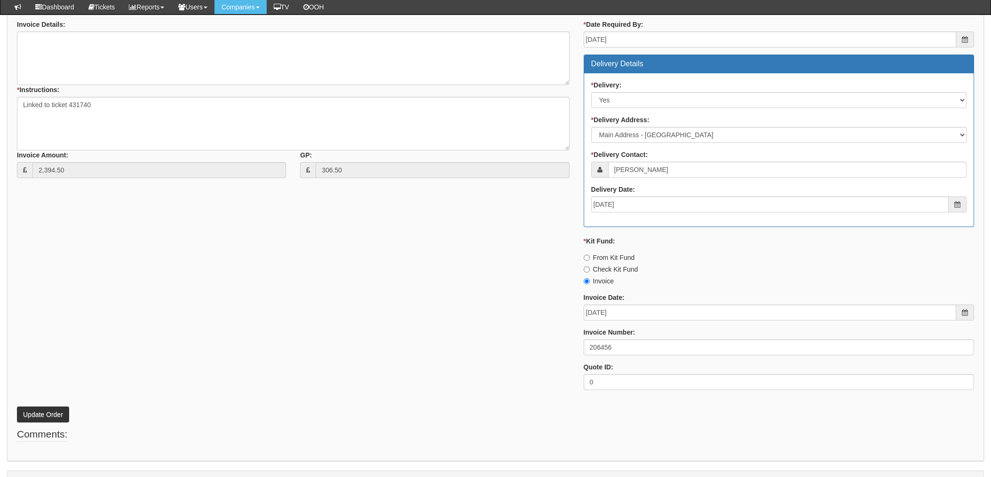
scroll to position [569, 0]
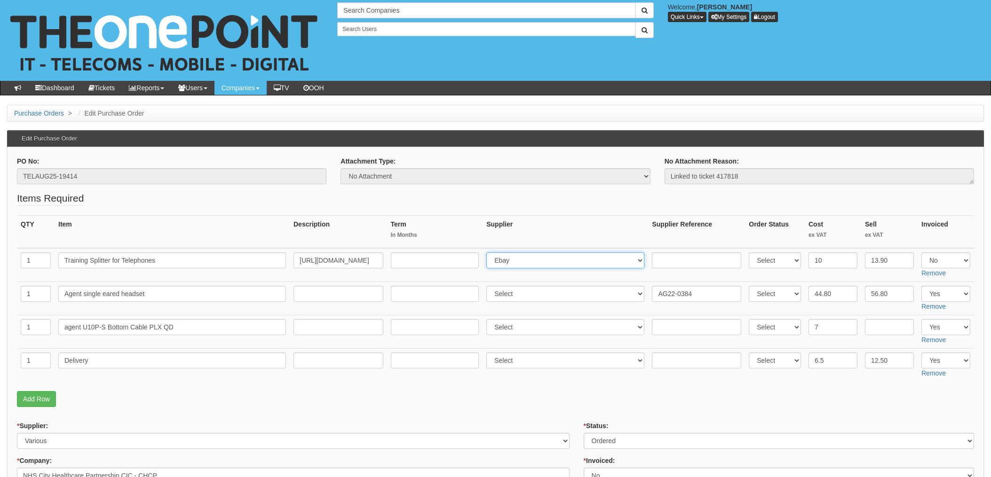
click at [519, 258] on select "Select 123 REG.co.uk 1Password 3 4Gon AA Jones Electric Ltd Abzorb Access Group…" at bounding box center [565, 261] width 158 height 16
select select "13"
click at [489, 253] on select "Select 123 REG.co.uk 1Password 3 4Gon AA Jones Electric Ltd Abzorb Access Group…" at bounding box center [565, 261] width 158 height 16
click at [676, 261] on input "text" at bounding box center [696, 261] width 89 height 16
paste input "203-3154325-4041104"
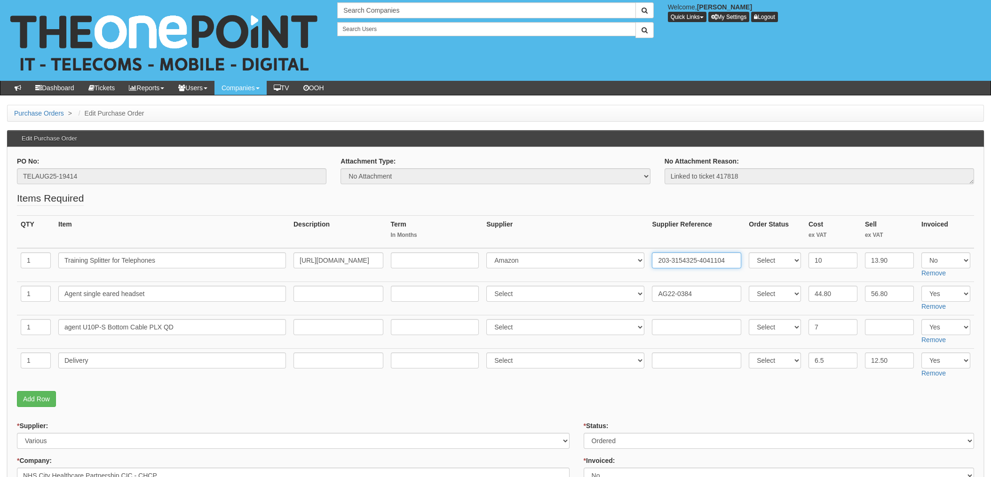
type input "203-3154325-4041104"
drag, startPoint x: 827, startPoint y: 256, endPoint x: 893, endPoint y: 254, distance: 66.4
click at [827, 256] on input "10" at bounding box center [833, 261] width 49 height 16
type input "10.95"
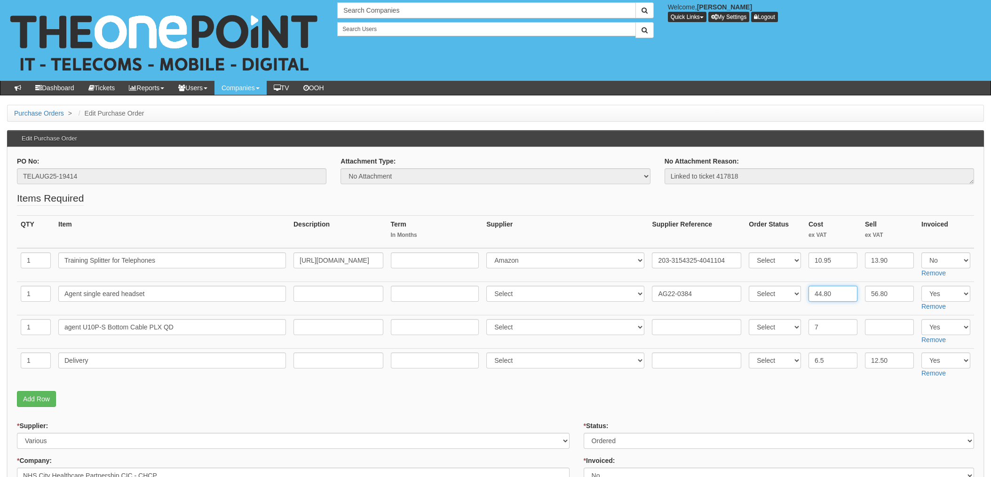
click at [830, 295] on input "44.80" at bounding box center [833, 294] width 49 height 16
